Goal: Task Accomplishment & Management: Complete application form

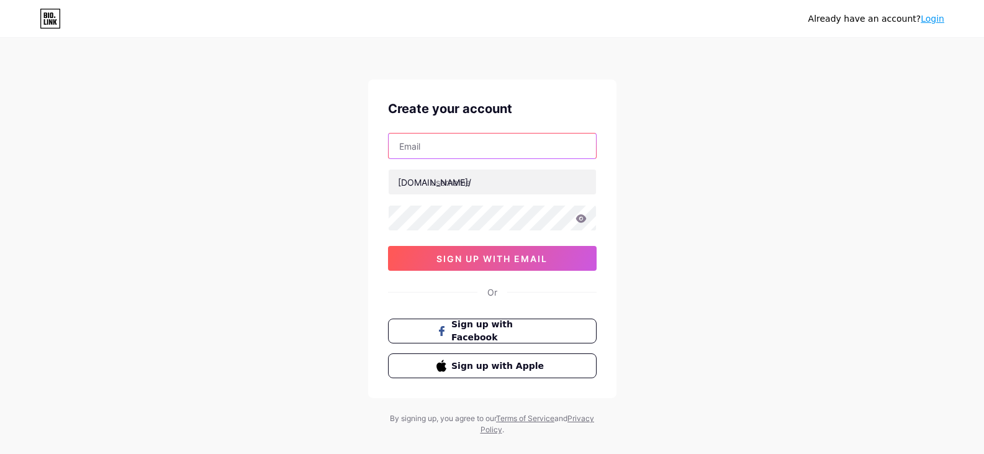
click at [421, 144] on input "text" at bounding box center [492, 145] width 207 height 25
type input "[EMAIL_ADDRESS][DOMAIN_NAME]"
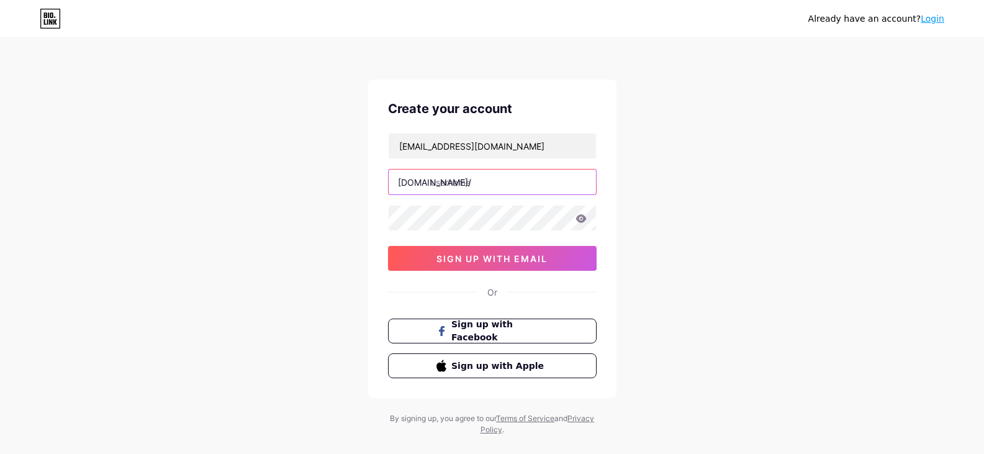
drag, startPoint x: 460, startPoint y: 181, endPoint x: 515, endPoint y: 190, distance: 55.9
click at [461, 181] on input "text" at bounding box center [492, 181] width 207 height 25
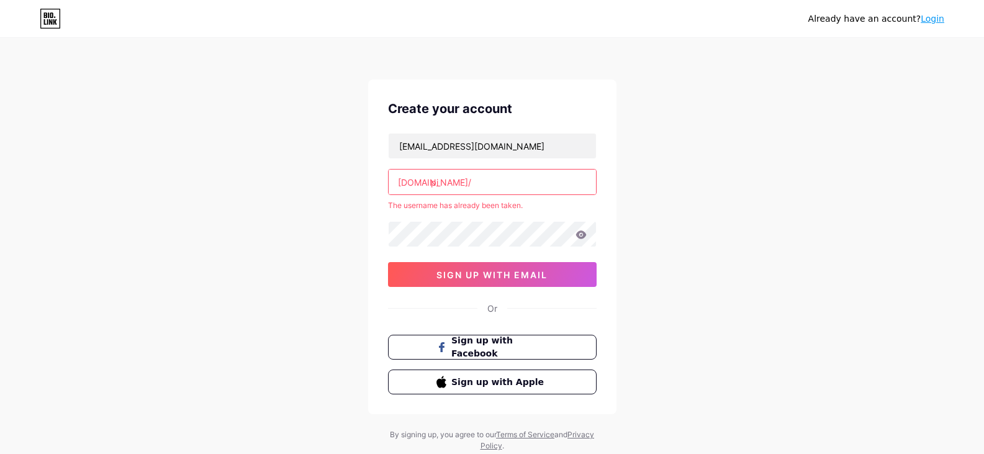
type input "p"
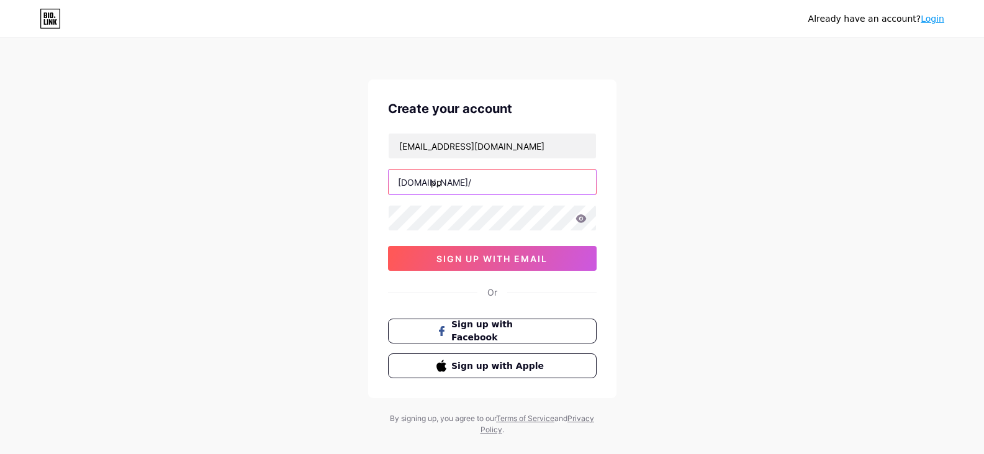
type input "p"
type input "pixel_craft"
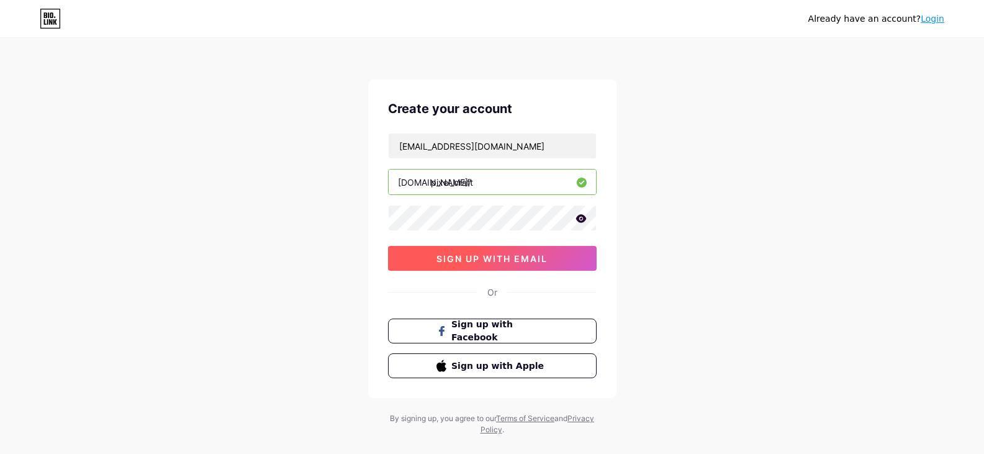
click at [495, 263] on span "sign up with email" at bounding box center [491, 258] width 111 height 11
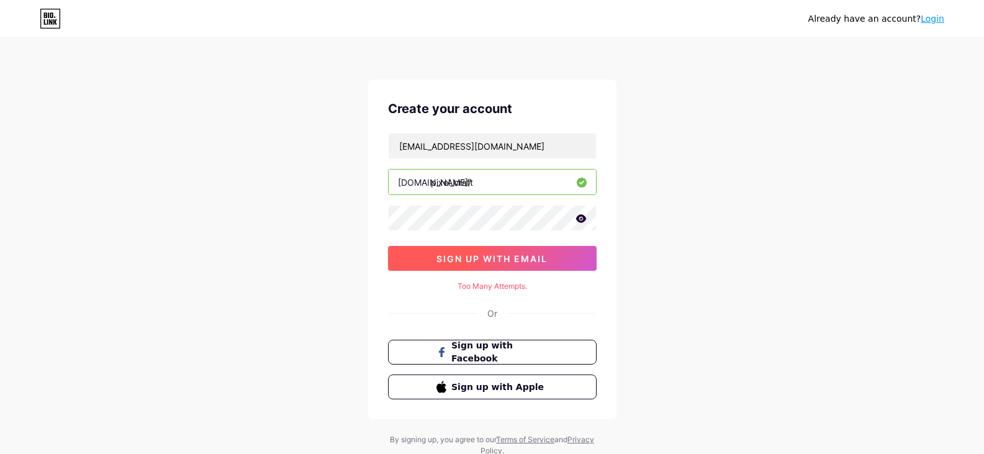
click at [536, 255] on span "sign up with email" at bounding box center [491, 258] width 111 height 11
click at [577, 215] on icon at bounding box center [580, 218] width 11 height 9
click at [577, 215] on icon at bounding box center [580, 219] width 12 height 12
click at [577, 215] on icon at bounding box center [580, 218] width 11 height 9
click at [505, 269] on button "sign up with email" at bounding box center [492, 258] width 209 height 25
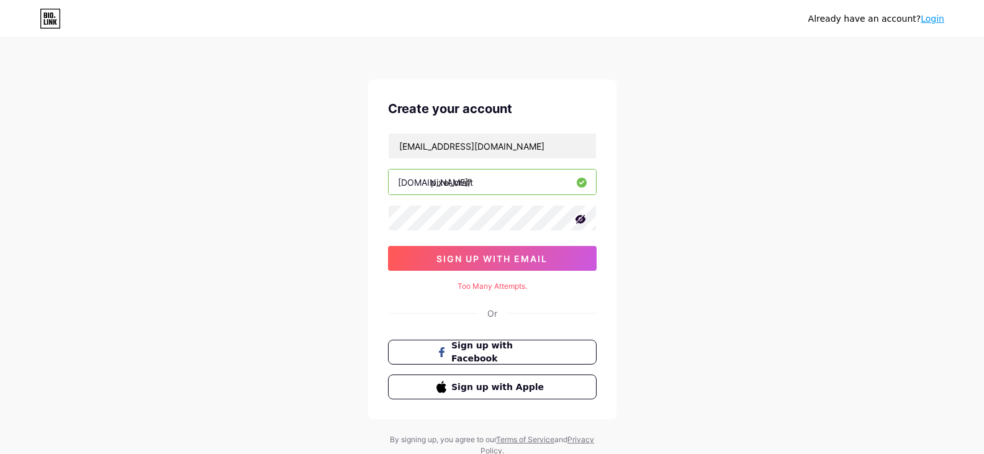
click at [582, 222] on icon at bounding box center [580, 219] width 11 height 9
click at [487, 286] on div "Too Many Attempts." at bounding box center [492, 286] width 209 height 11
drag, startPoint x: 518, startPoint y: 286, endPoint x: 453, endPoint y: 286, distance: 65.2
click at [453, 286] on div "Too Many Attempts." at bounding box center [492, 286] width 209 height 11
click at [517, 307] on div "Or" at bounding box center [492, 313] width 209 height 13
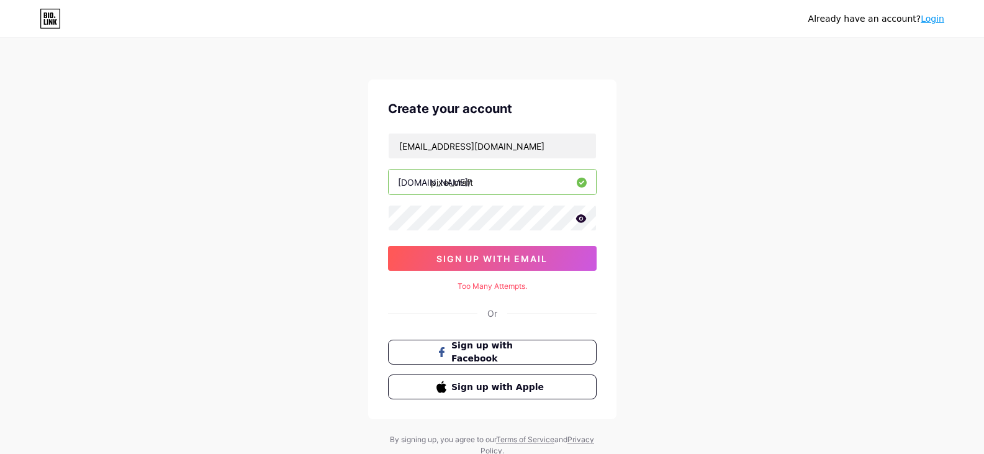
click at [696, 141] on div "Already have an account? Login Create your account [EMAIL_ADDRESS][DOMAIN_NAME]…" at bounding box center [492, 248] width 984 height 496
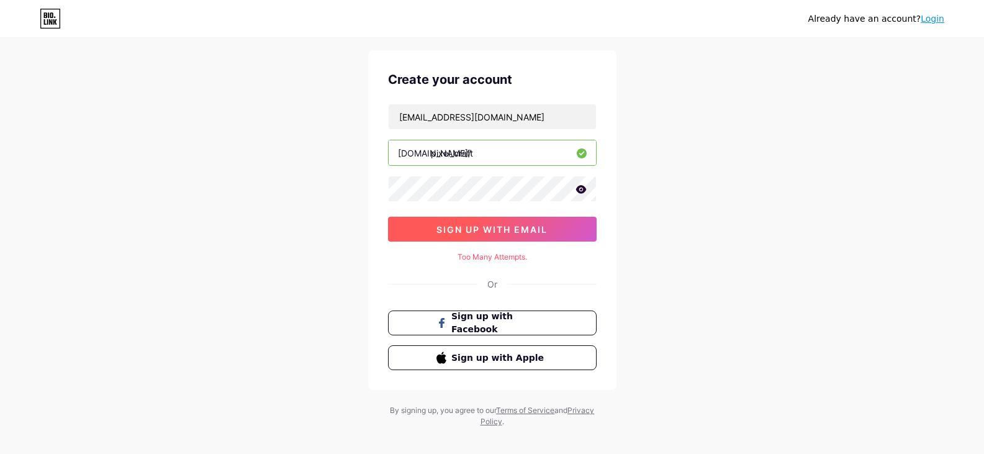
scroll to position [42, 0]
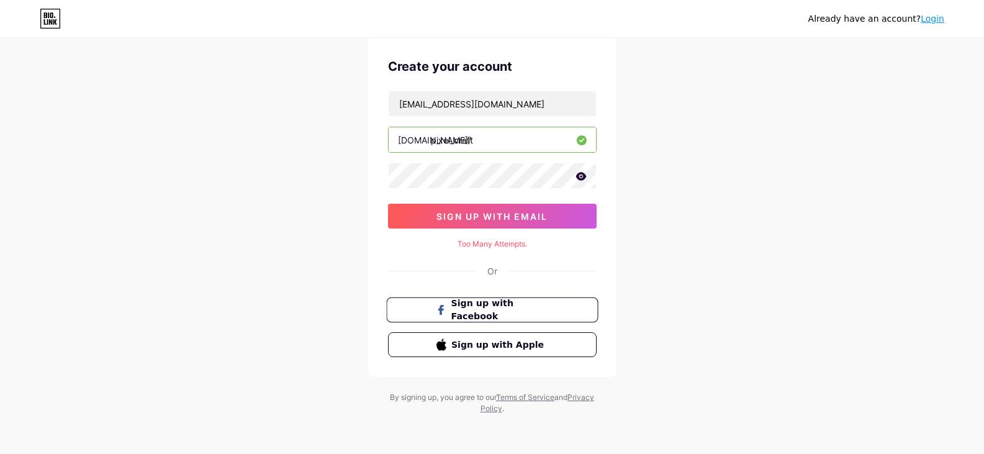
click at [477, 315] on span "Sign up with Facebook" at bounding box center [499, 310] width 97 height 27
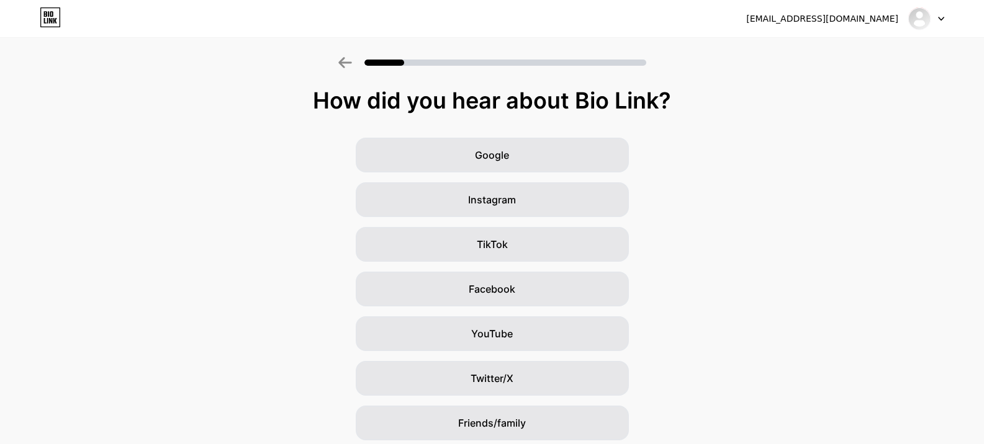
drag, startPoint x: 697, startPoint y: 124, endPoint x: 781, endPoint y: 199, distance: 113.0
click at [697, 124] on div "How did you hear about Bio Link? Google Instagram TikTok Facebook YouTube Twitt…" at bounding box center [492, 286] width 984 height 397
click at [767, 197] on div "Google Instagram TikTok Facebook YouTube Twitter/X Friends/family Other" at bounding box center [492, 312] width 984 height 348
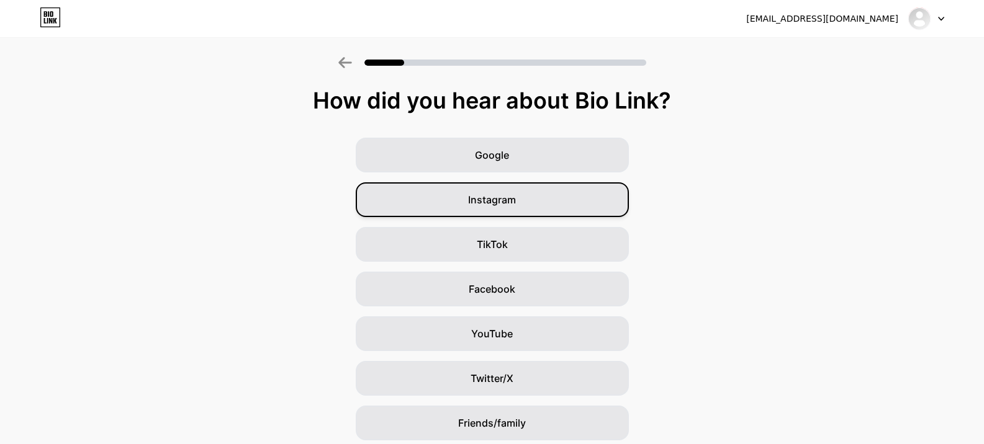
click at [513, 201] on span "Instagram" at bounding box center [492, 199] width 48 height 15
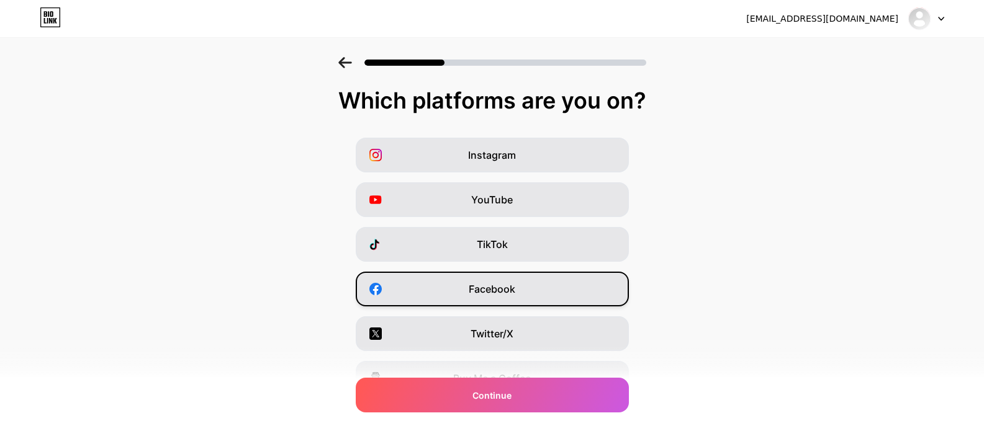
click at [523, 289] on div "Facebook" at bounding box center [492, 289] width 273 height 35
click at [345, 63] on icon at bounding box center [344, 62] width 13 height 11
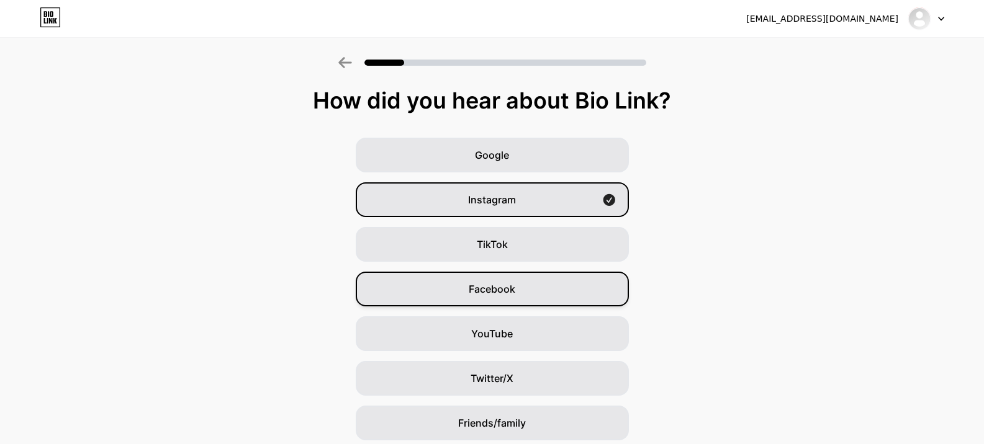
click at [532, 295] on div "Facebook" at bounding box center [492, 289] width 273 height 35
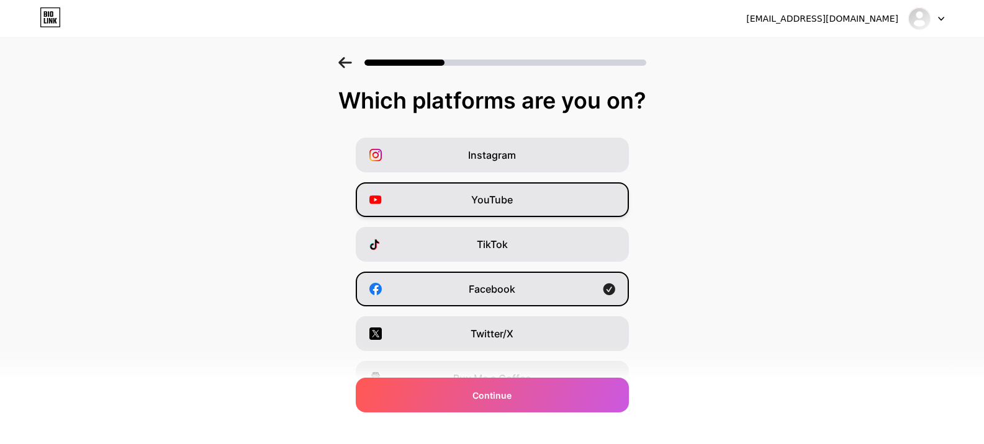
click at [523, 199] on div "YouTube" at bounding box center [492, 200] width 273 height 35
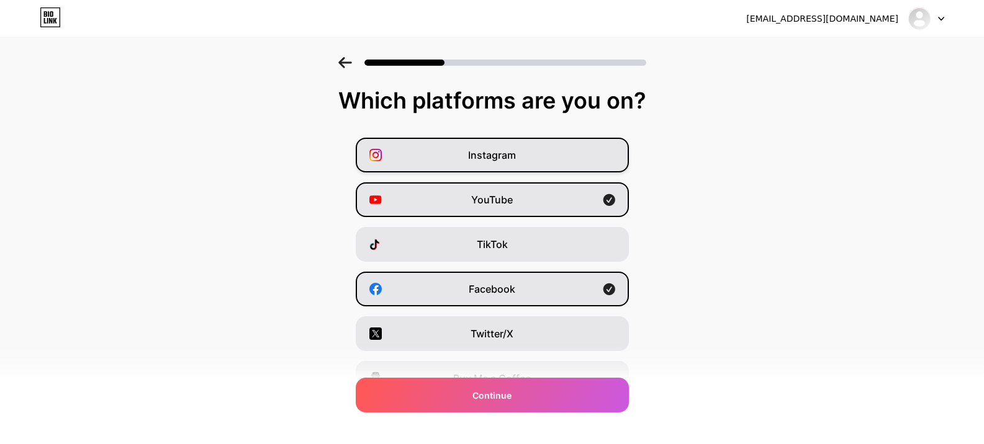
click at [516, 151] on span "Instagram" at bounding box center [492, 155] width 48 height 15
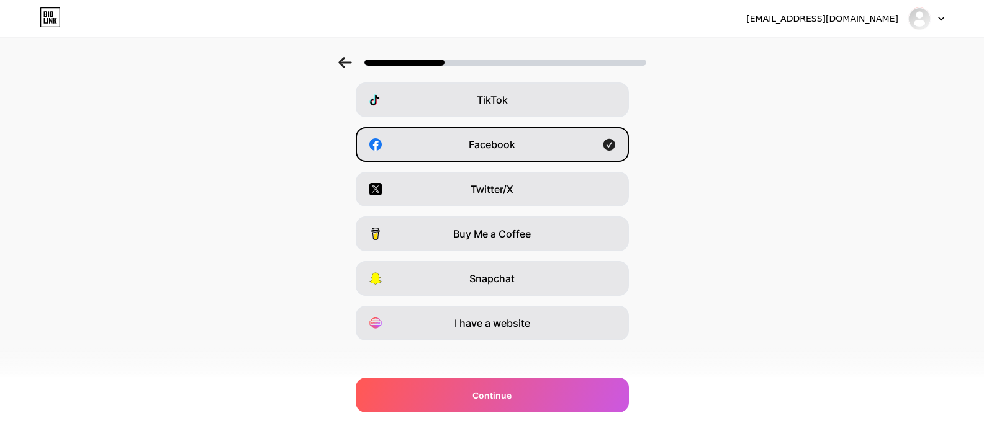
scroll to position [153, 0]
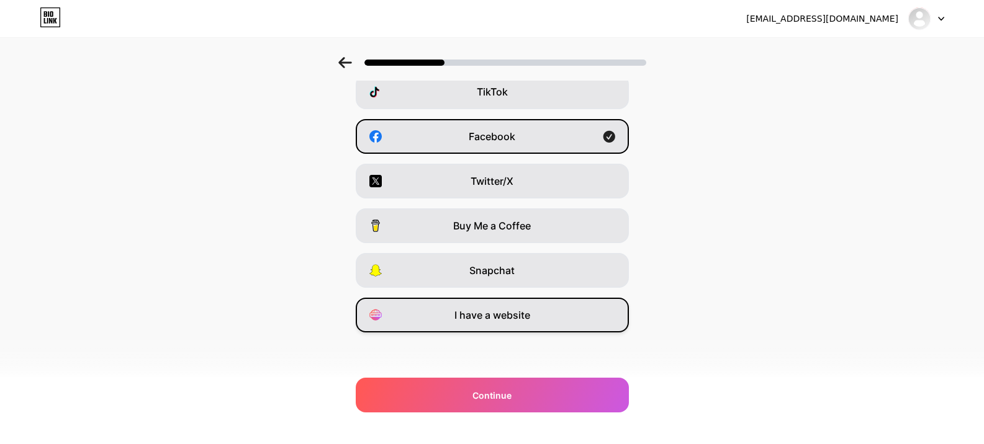
click at [496, 317] on span "I have a website" at bounding box center [492, 315] width 76 height 15
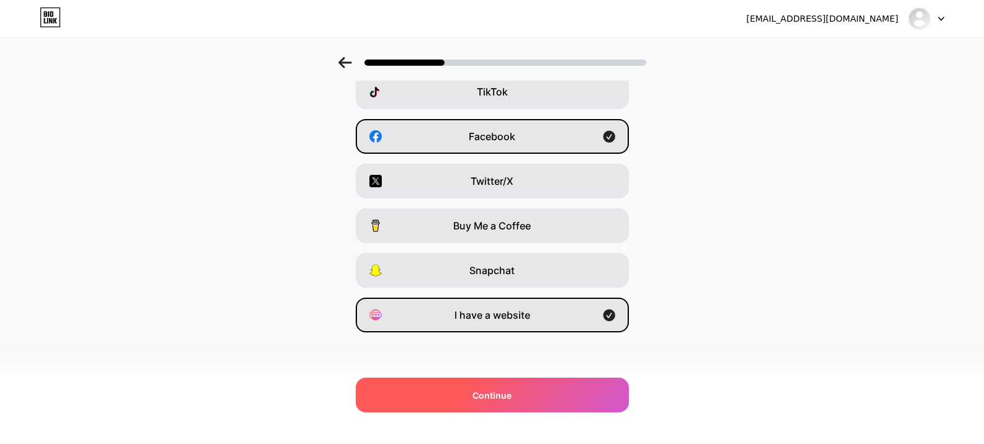
click at [507, 394] on span "Continue" at bounding box center [491, 395] width 39 height 13
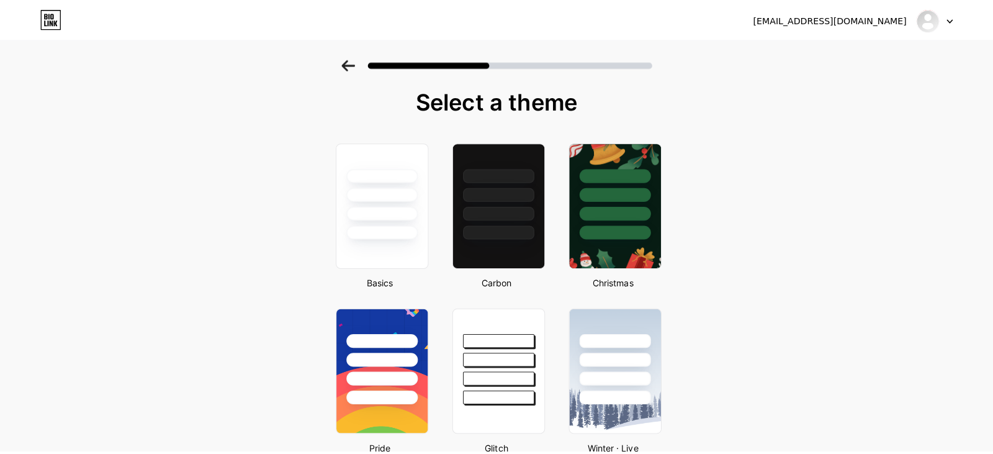
scroll to position [0, 0]
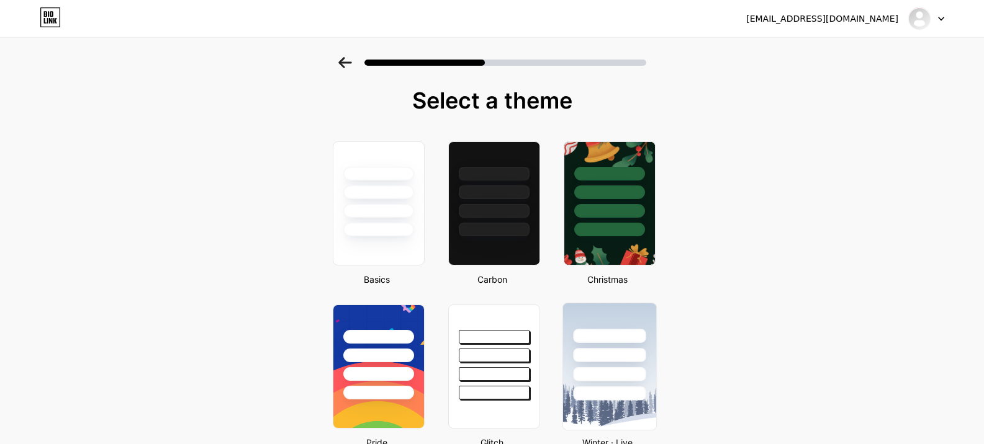
click at [608, 367] on div at bounding box center [608, 352] width 93 height 97
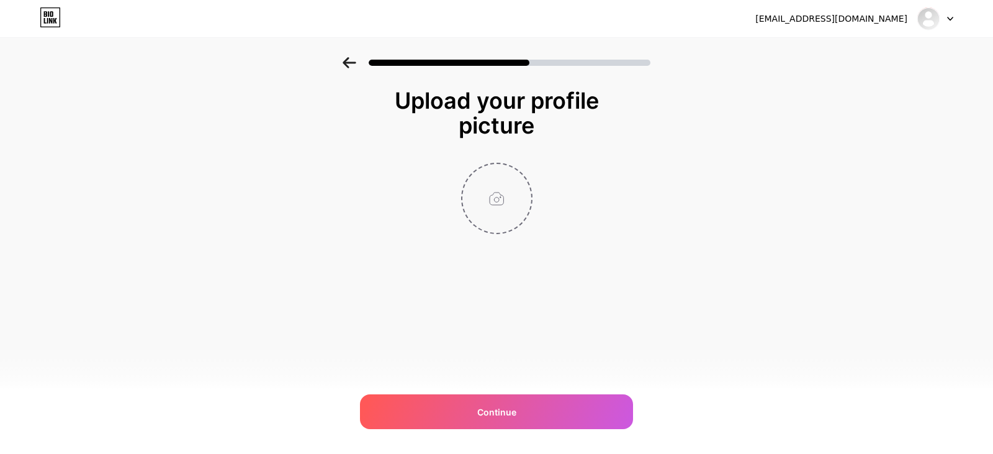
click at [490, 197] on input "file" at bounding box center [496, 198] width 69 height 69
